Goal: Download file/media

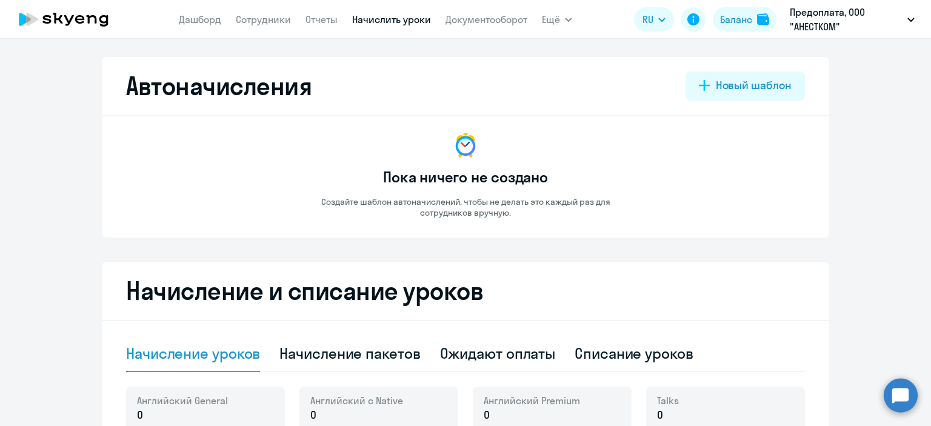
select select "10"
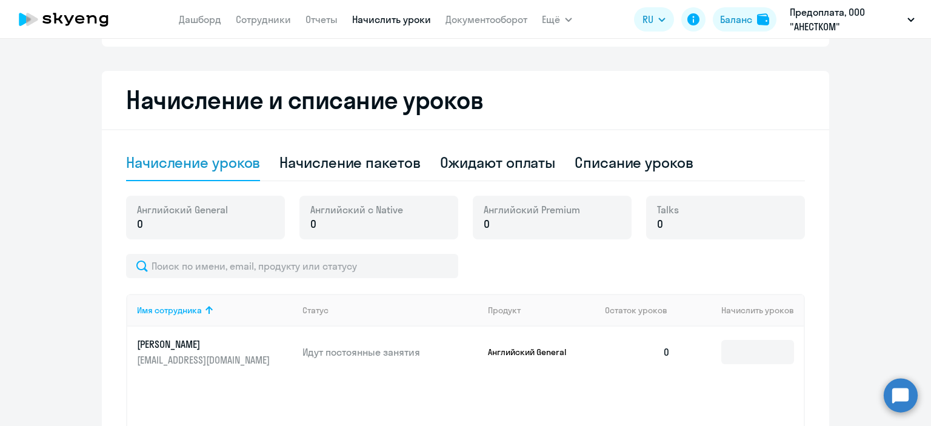
scroll to position [342, 0]
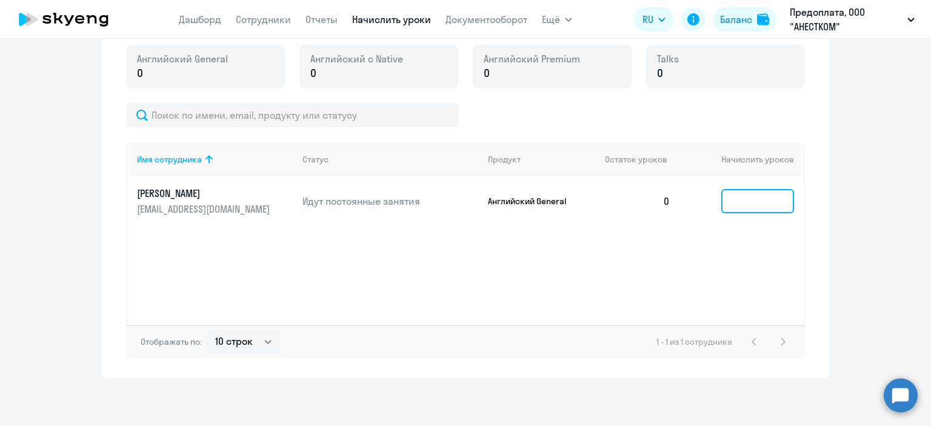
click at [753, 207] on input at bounding box center [758, 201] width 73 height 24
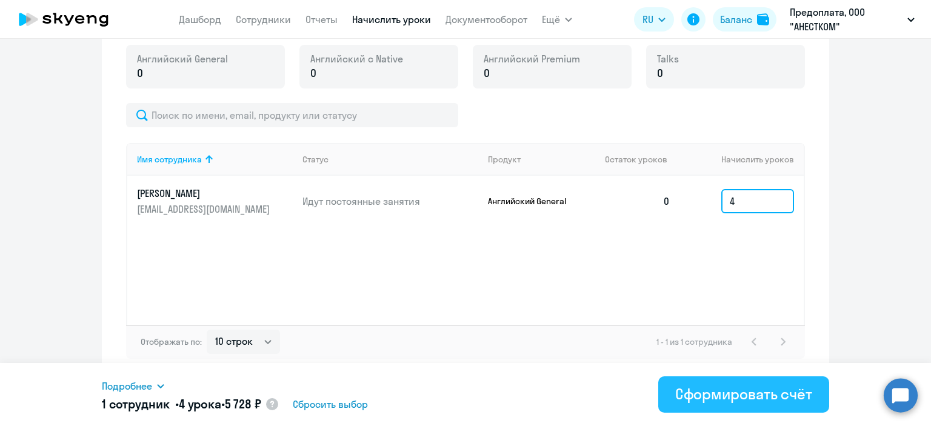
type input "4"
click at [740, 396] on div "Сформировать счёт" at bounding box center [744, 393] width 137 height 19
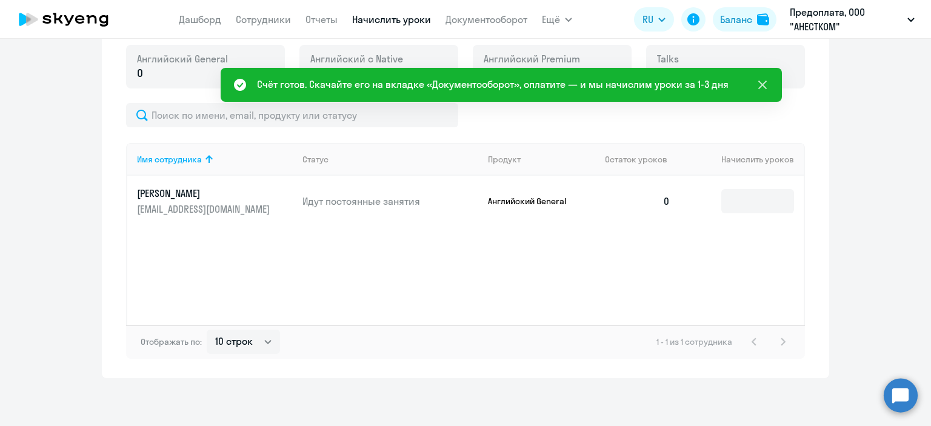
click at [764, 84] on icon at bounding box center [763, 85] width 8 height 8
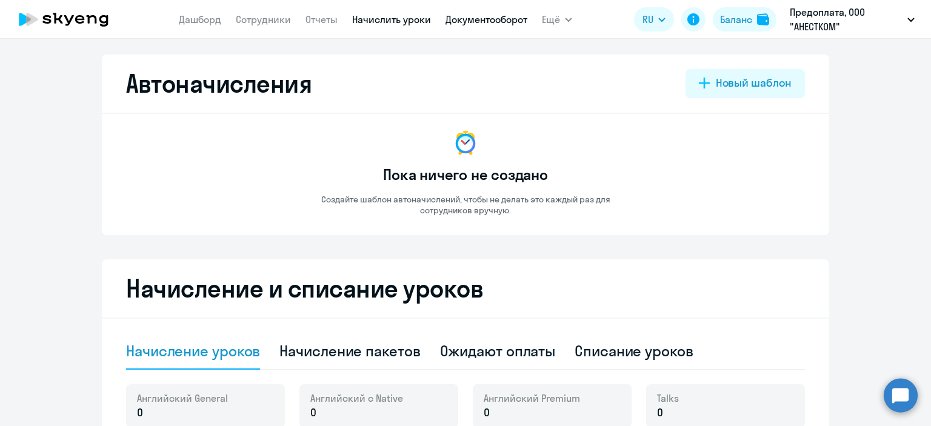
scroll to position [0, 0]
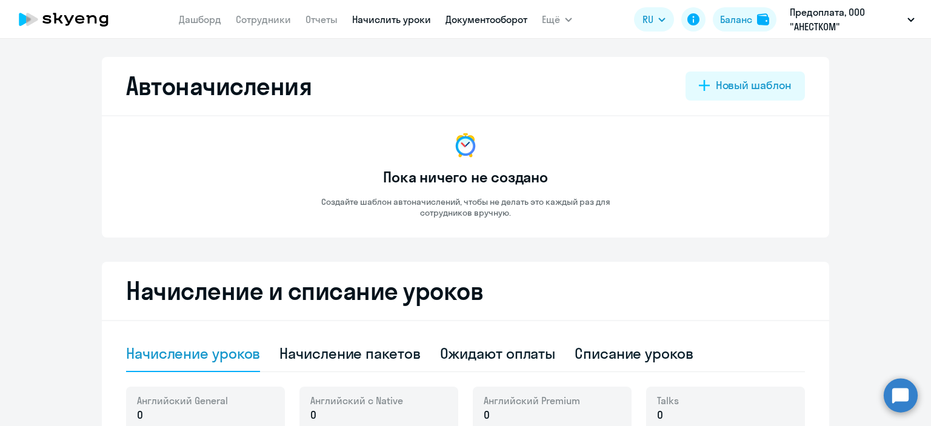
click at [489, 18] on link "Документооборот" at bounding box center [487, 19] width 82 height 12
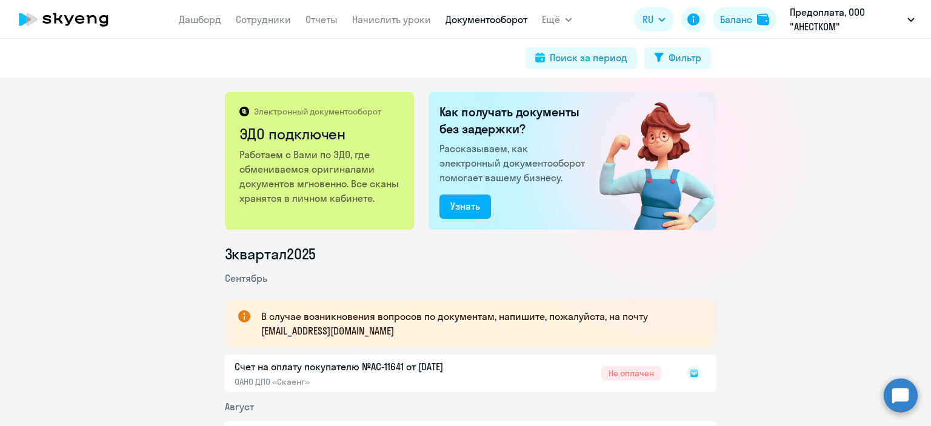
scroll to position [121, 0]
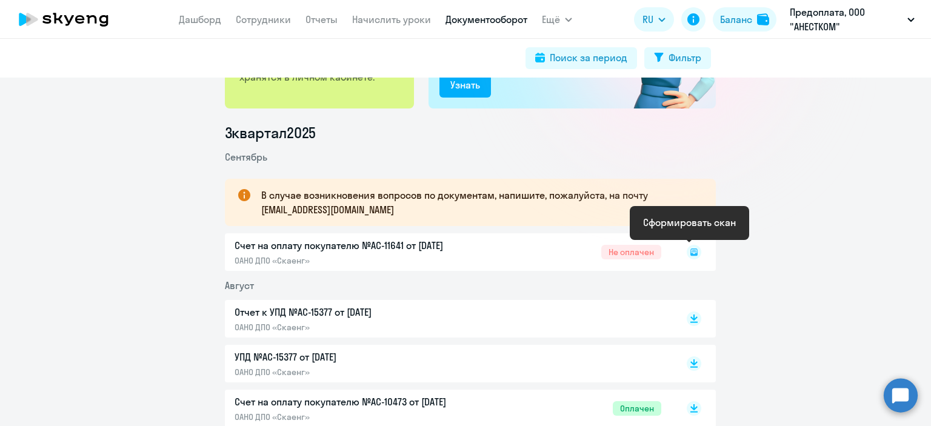
click at [690, 253] on rect at bounding box center [694, 252] width 15 height 15
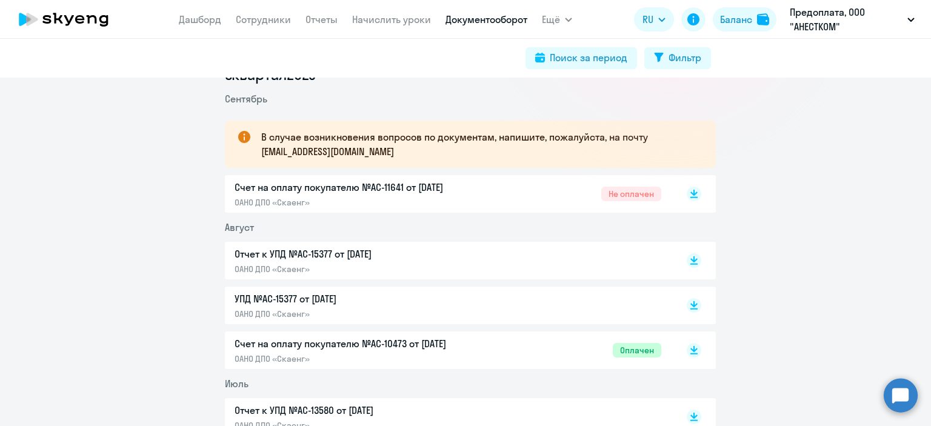
scroll to position [182, 0]
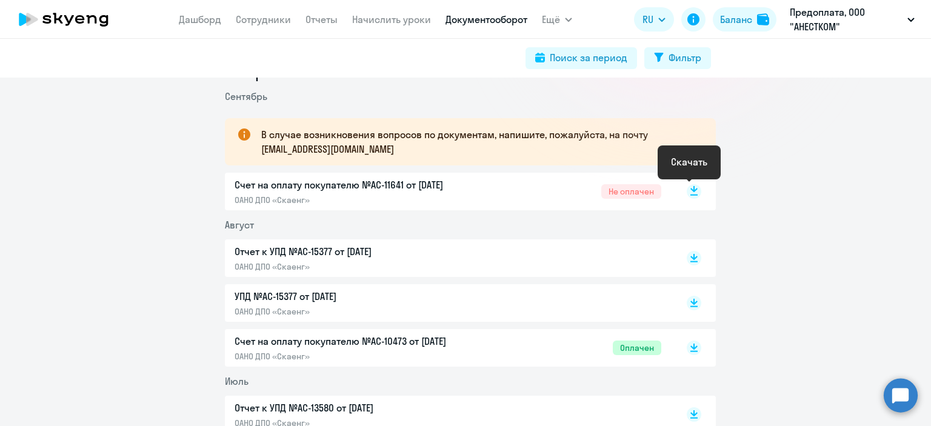
click at [689, 192] on rect at bounding box center [694, 191] width 15 height 15
